Goal: Task Accomplishment & Management: Manage account settings

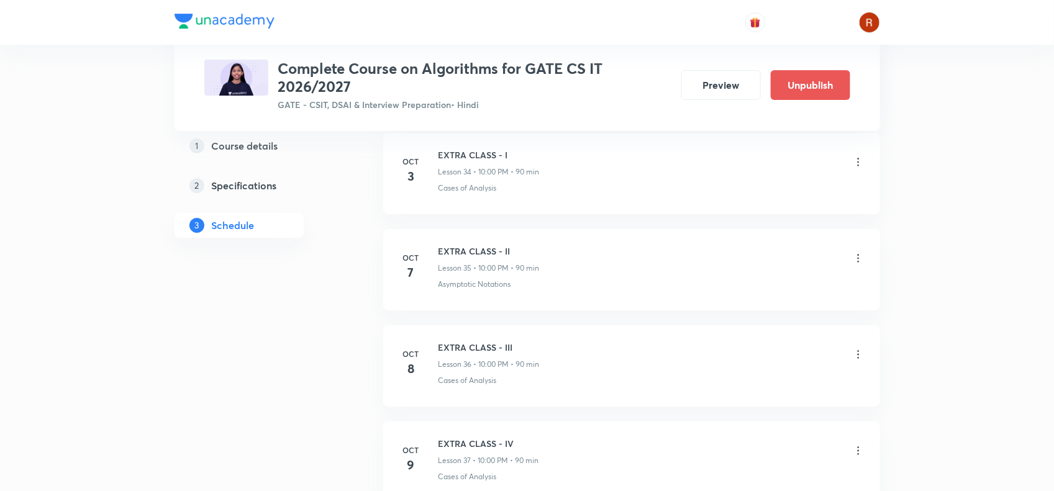
scroll to position [3975, 0]
click at [510, 349] on li "Oct 8 EXTRA CLASS - III Lesson 36 • 10:00 PM • 90 min Cases of Analysis" at bounding box center [631, 367] width 497 height 81
